Goal: Information Seeking & Learning: Learn about a topic

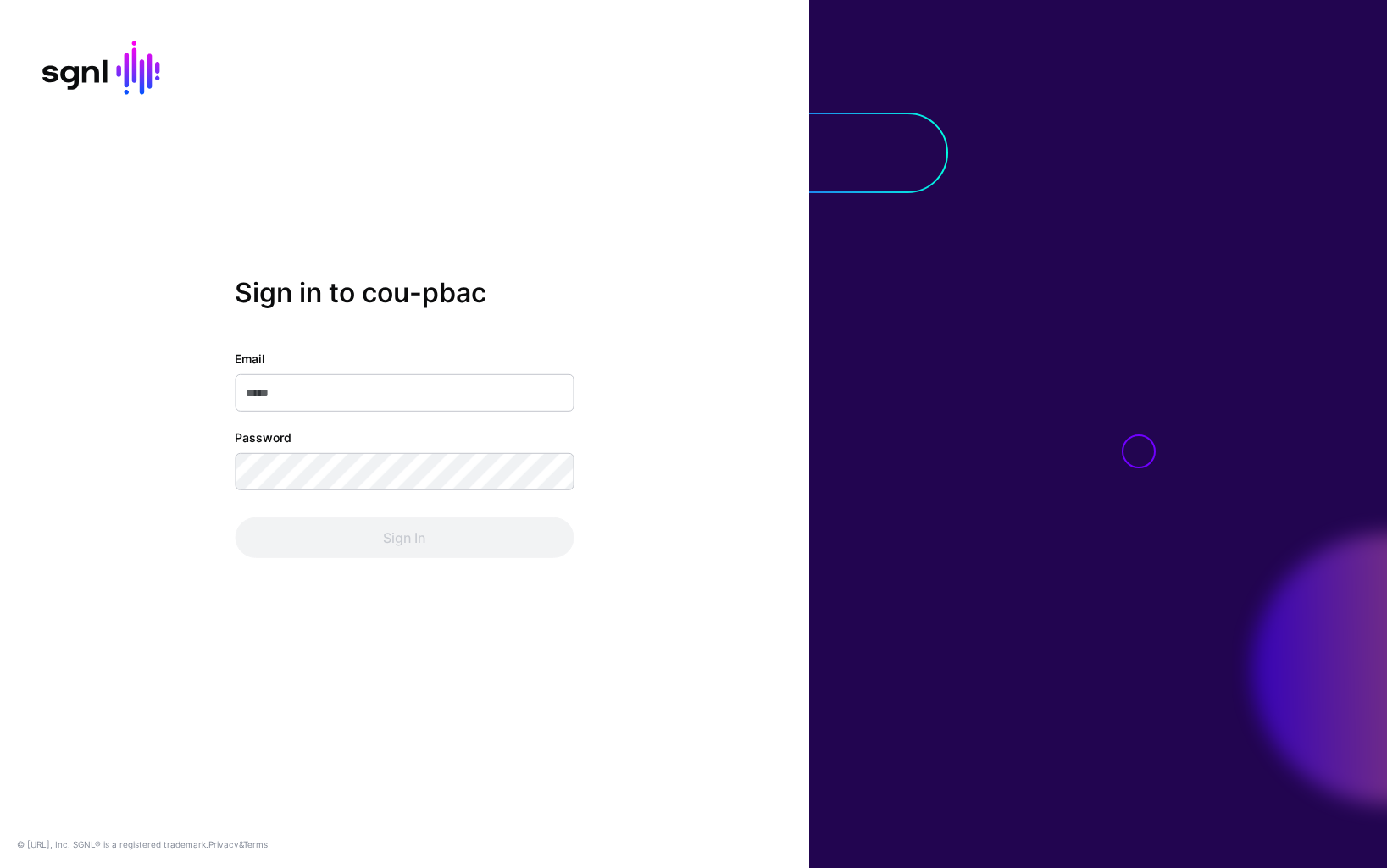
click at [0, 867] on com-1password-button at bounding box center [0, 868] width 0 height 0
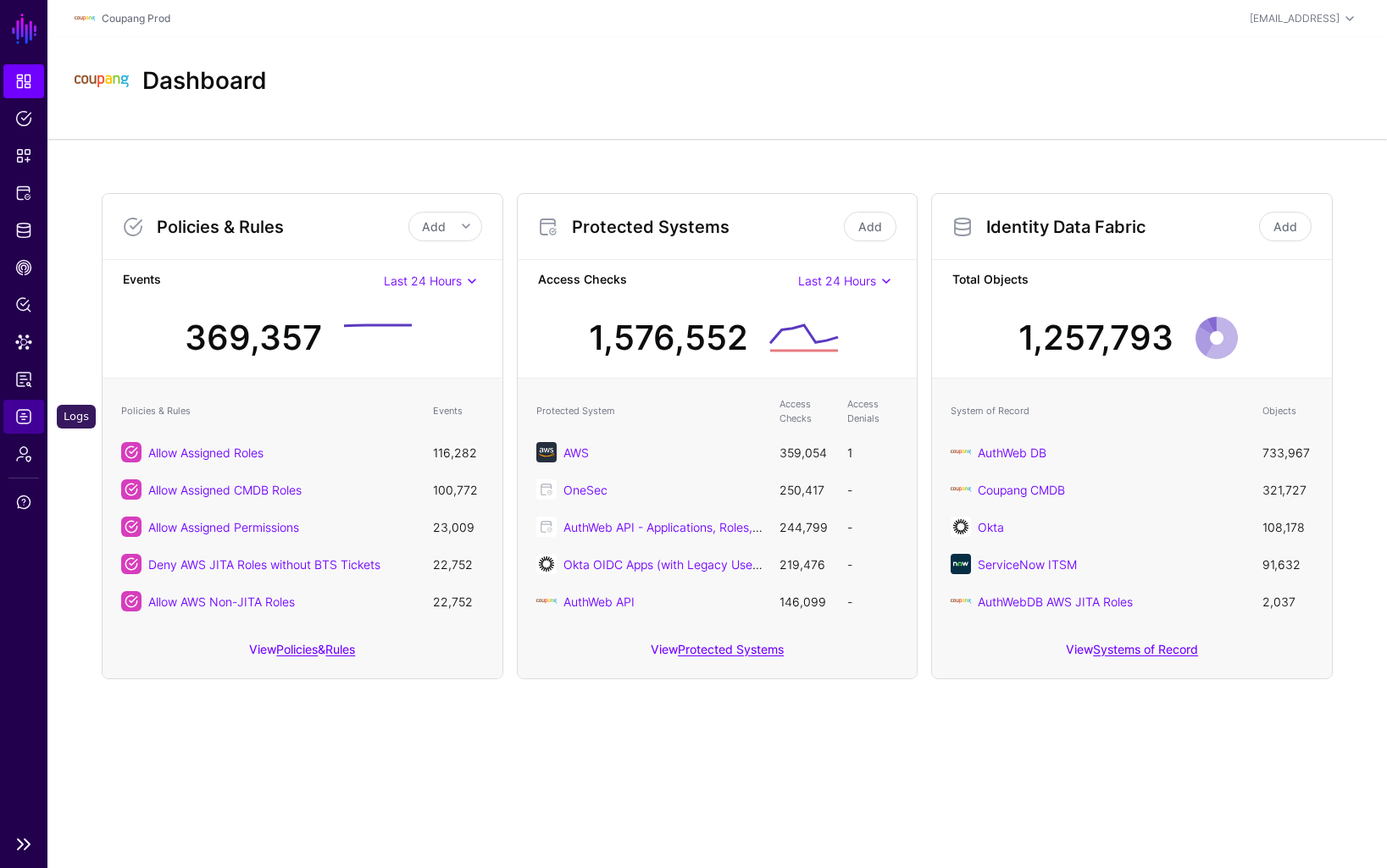
click at [25, 415] on span "Logs" at bounding box center [24, 417] width 17 height 17
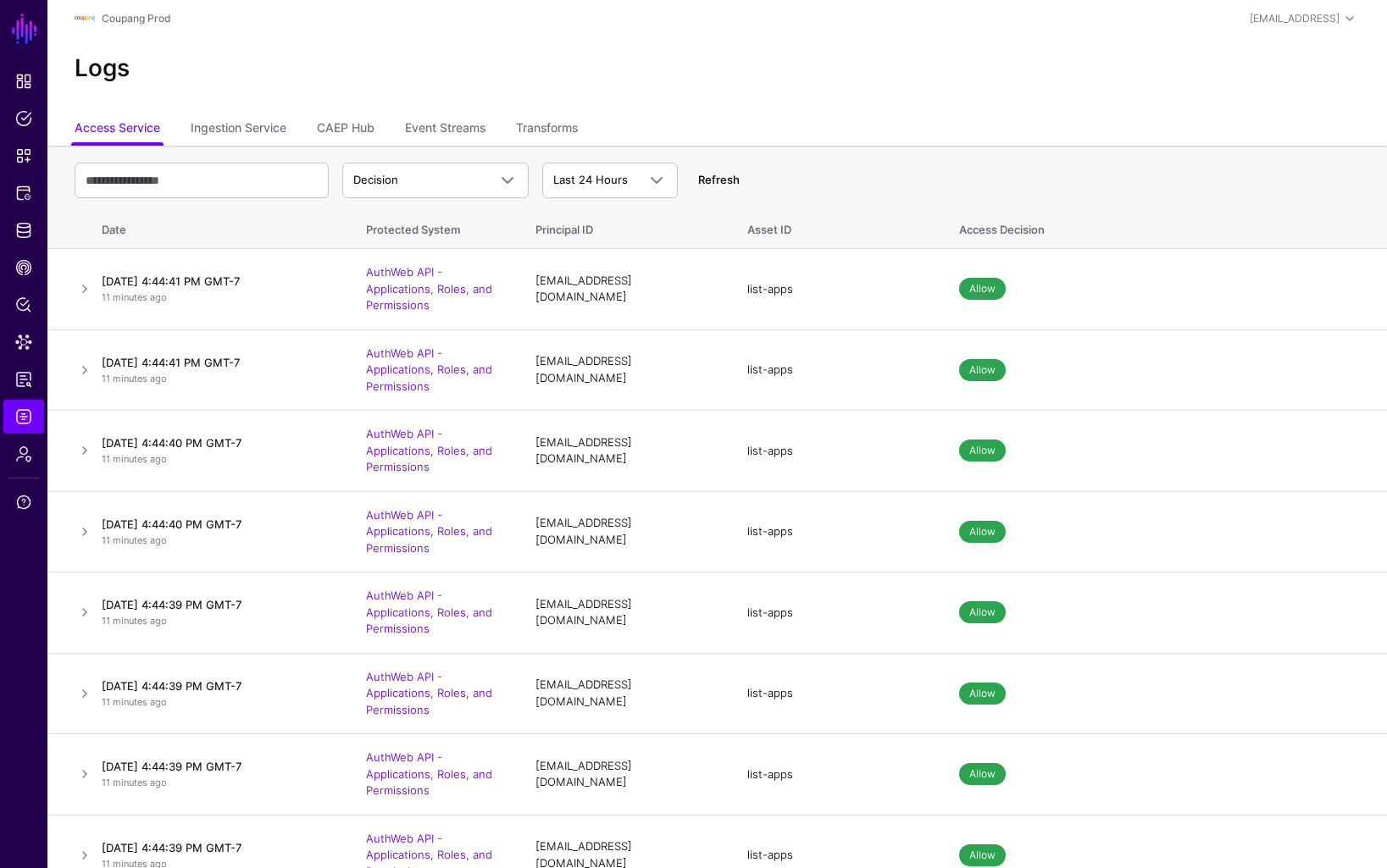
click at [718, 177] on link "Refresh" at bounding box center [718, 180] width 41 height 13
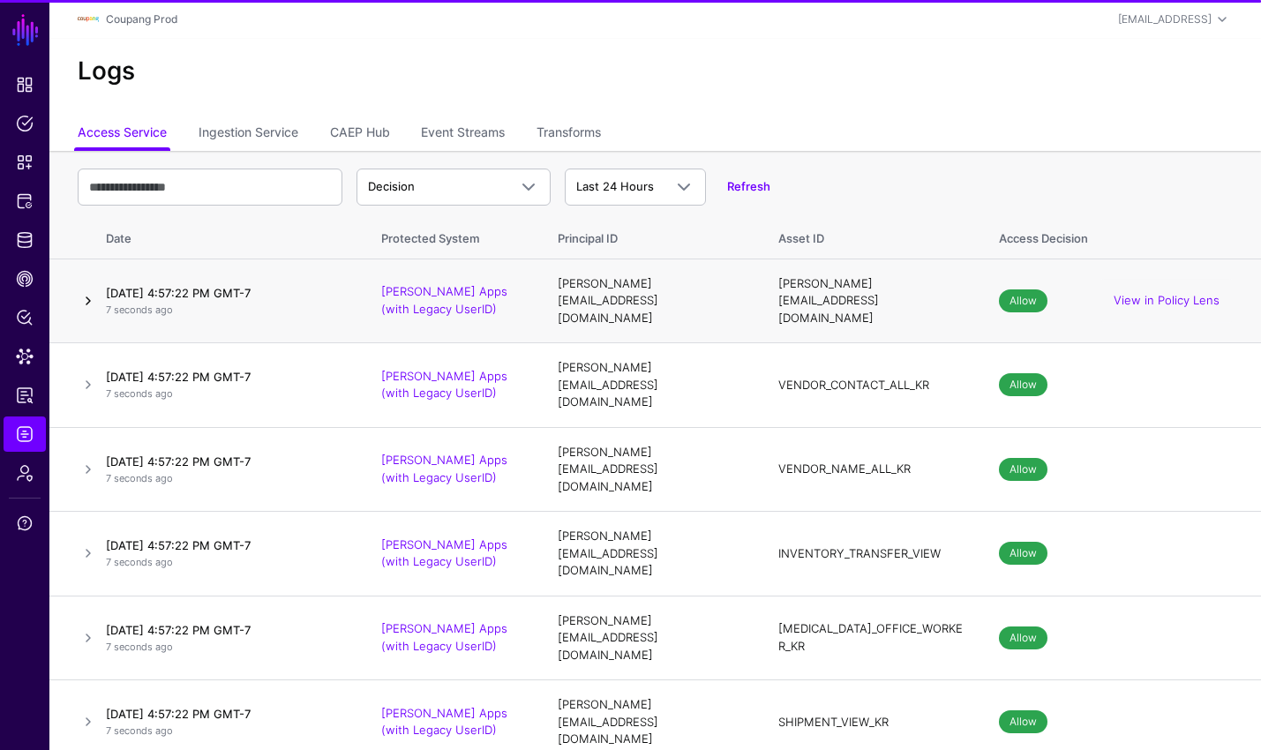
click at [83, 290] on link at bounding box center [88, 300] width 21 height 21
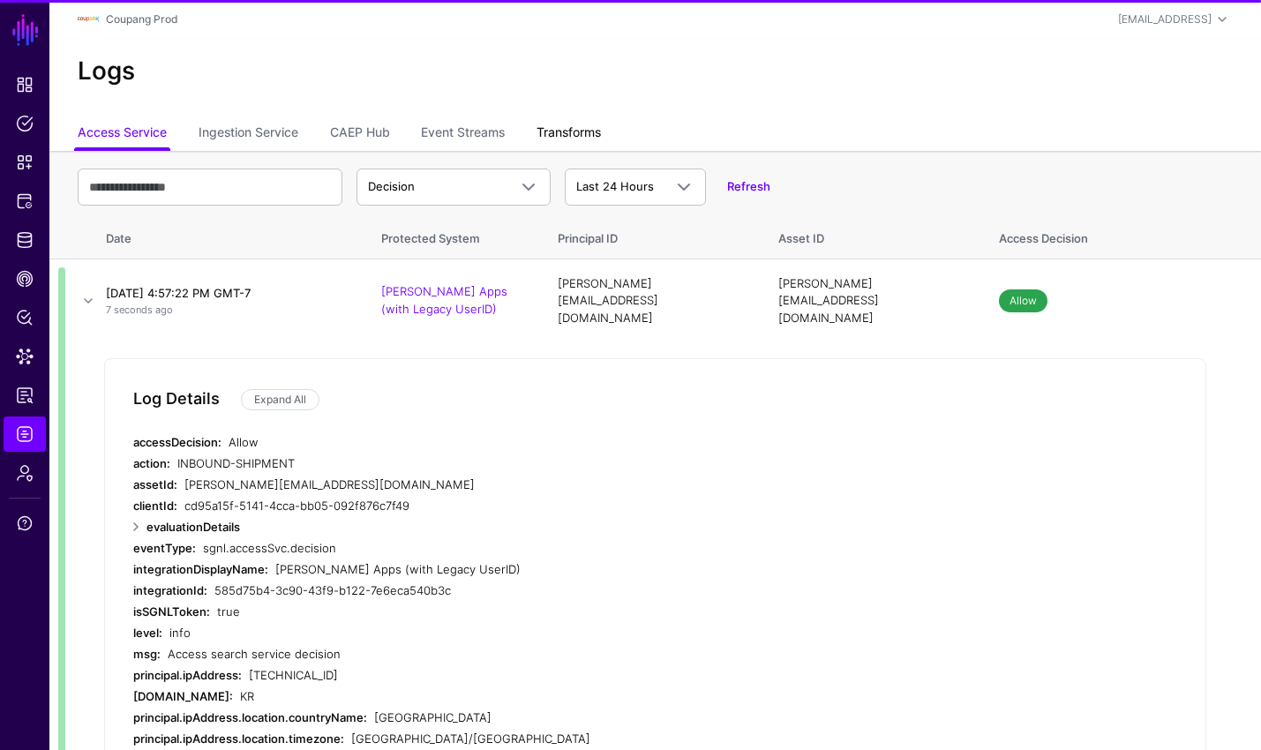
click at [86, 290] on link at bounding box center [88, 300] width 21 height 21
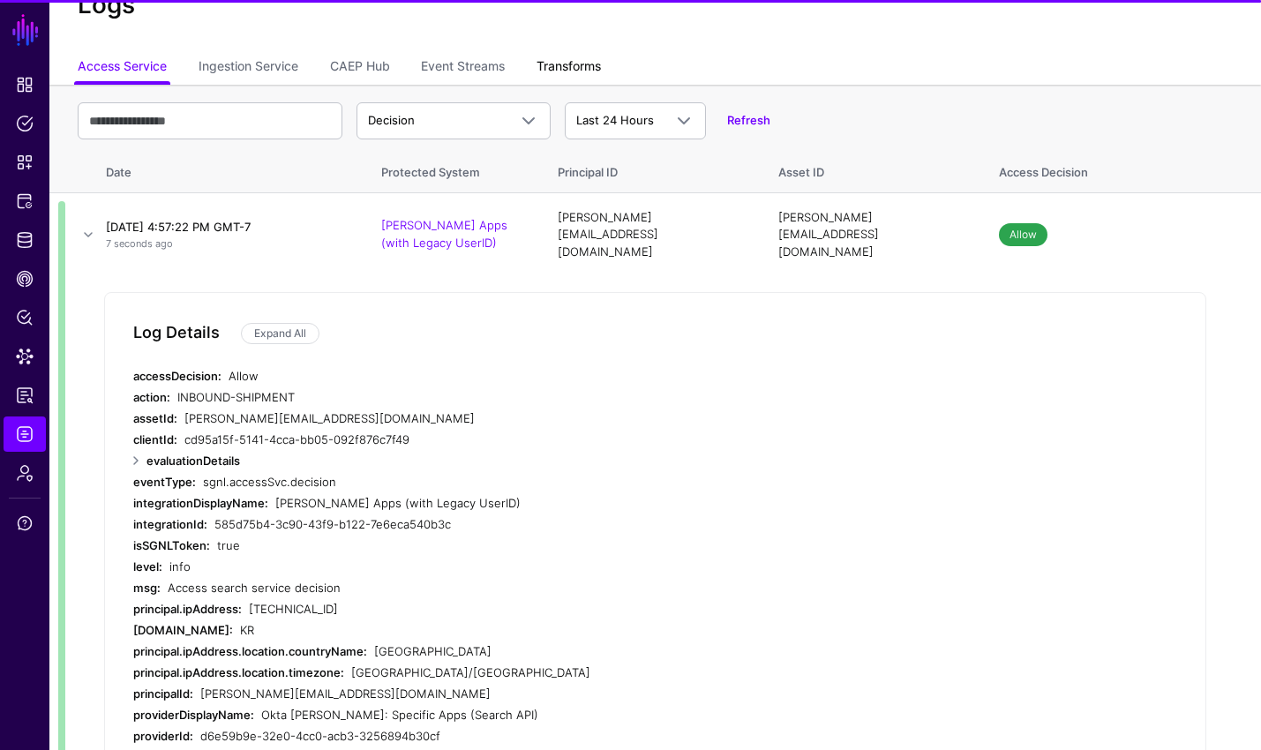
click at [576, 70] on link "Transforms" at bounding box center [568, 68] width 64 height 34
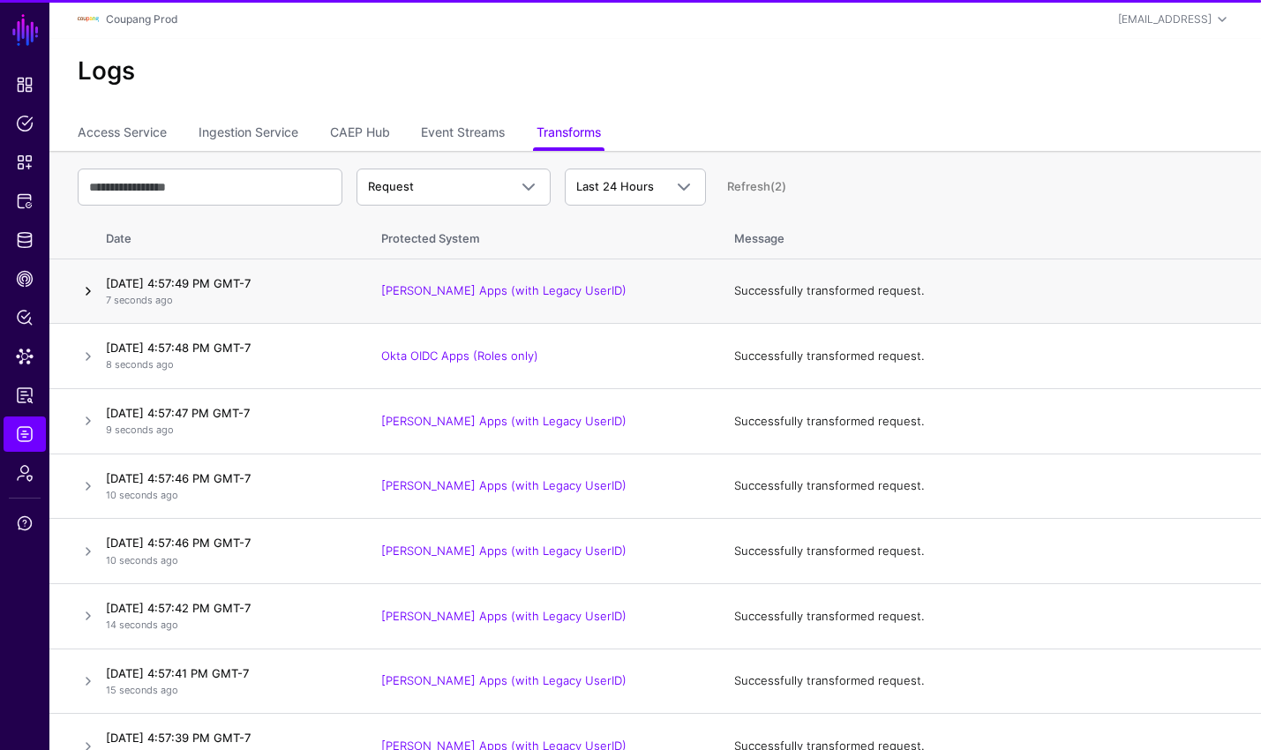
click at [88, 288] on link at bounding box center [88, 291] width 21 height 21
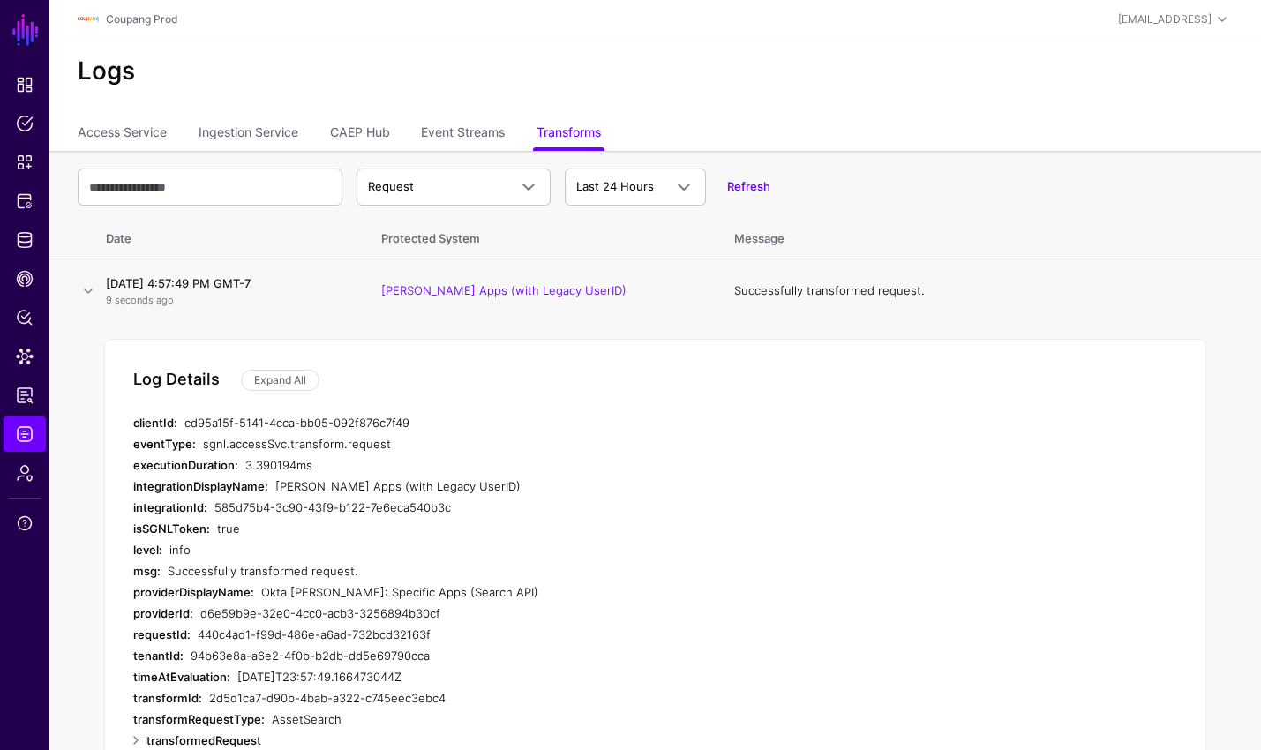
scroll to position [148, 0]
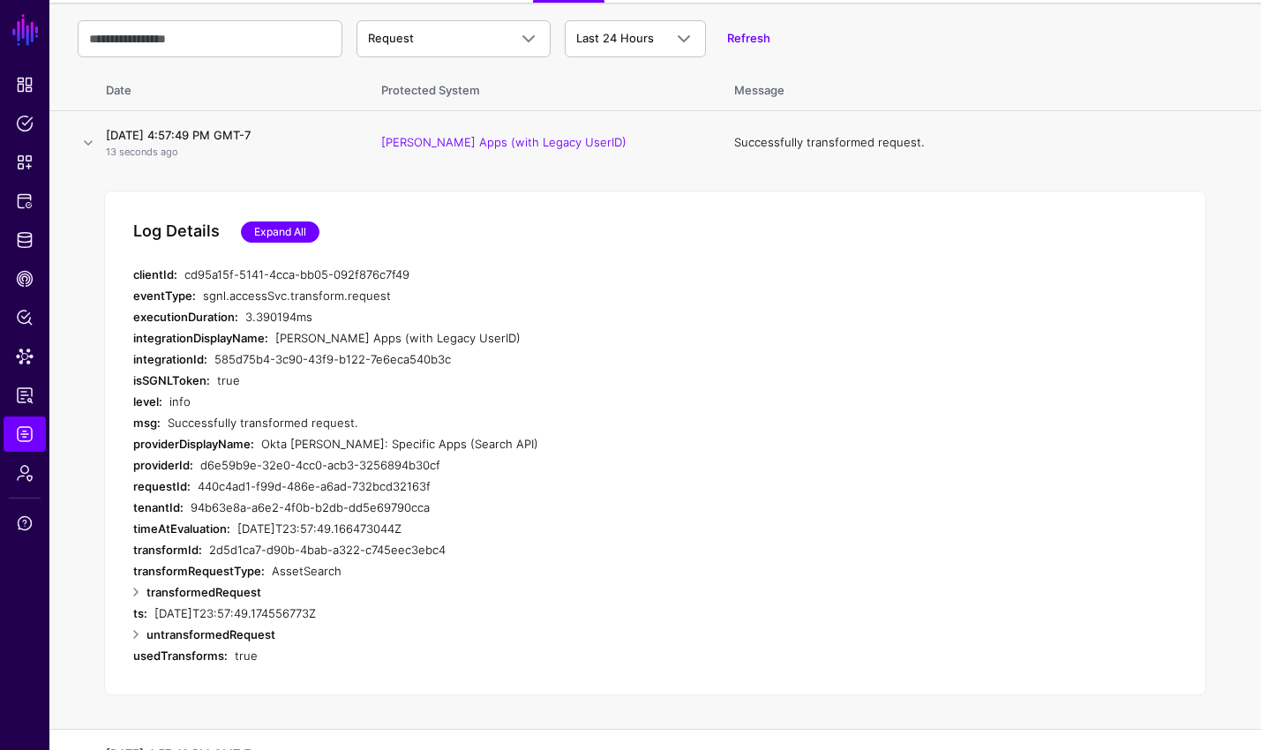
click at [297, 241] on link "Expand All" at bounding box center [280, 231] width 79 height 21
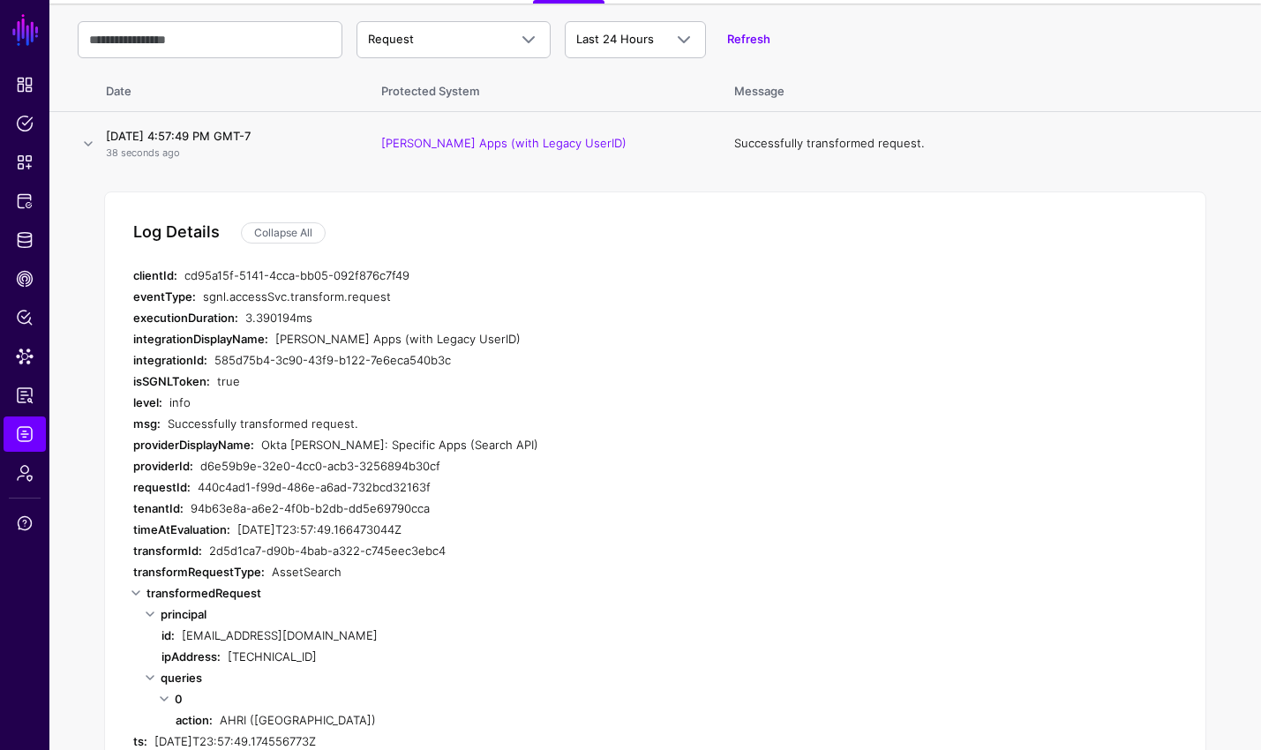
scroll to position [144, 0]
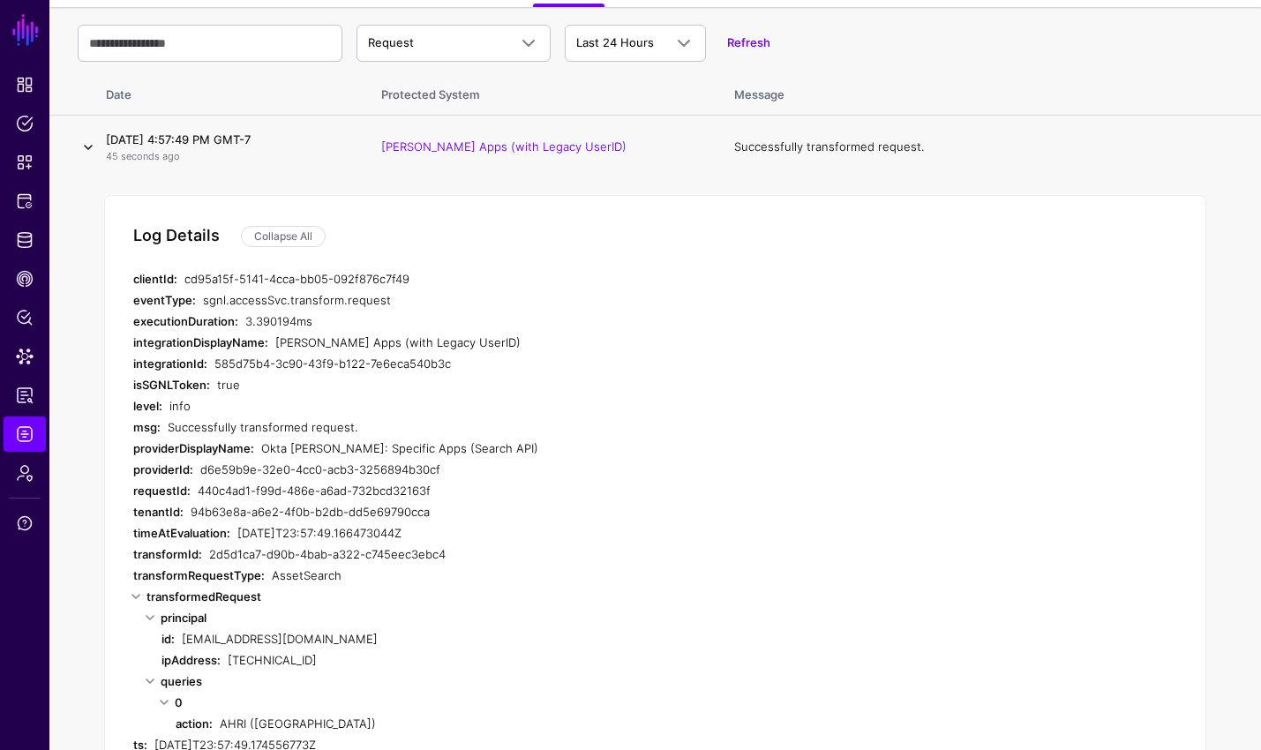
click at [88, 140] on link at bounding box center [88, 147] width 21 height 21
